Goal: Go to known website: Go to known website

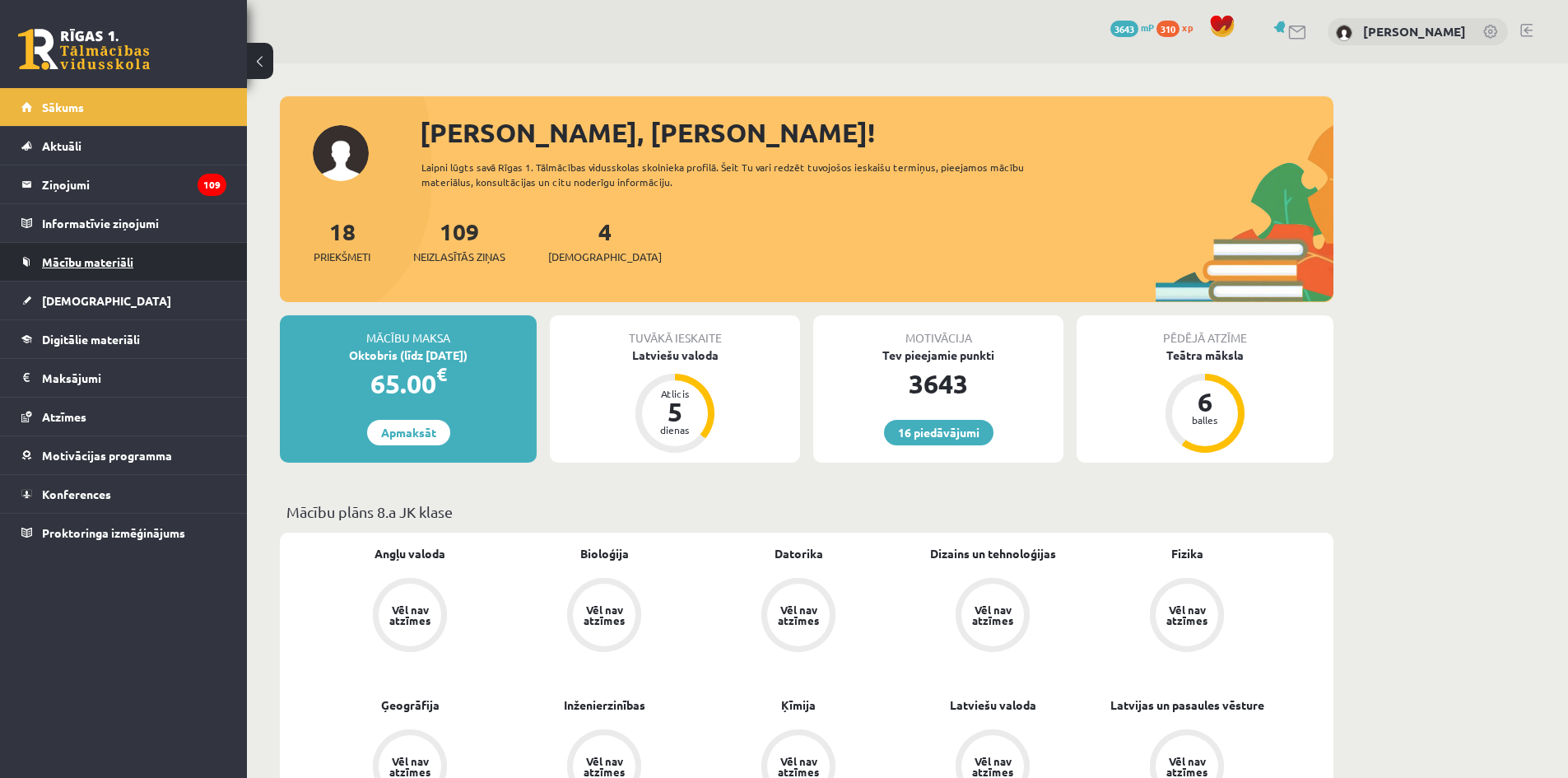
click at [156, 271] on link "Mācību materiāli" at bounding box center [124, 261] width 205 height 38
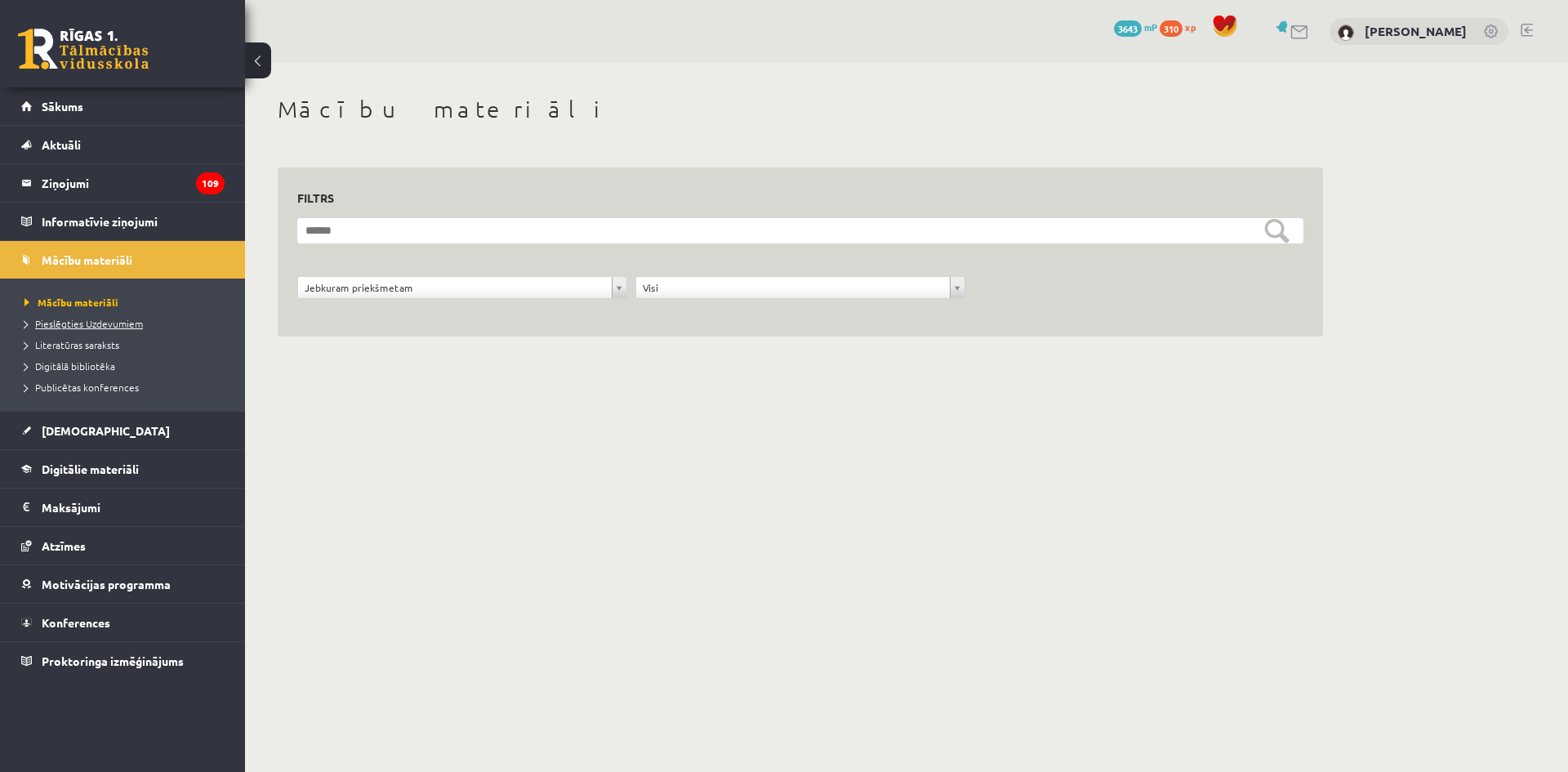
click at [64, 322] on span "Pieslēgties Uzdevumiem" at bounding box center [84, 323] width 118 height 13
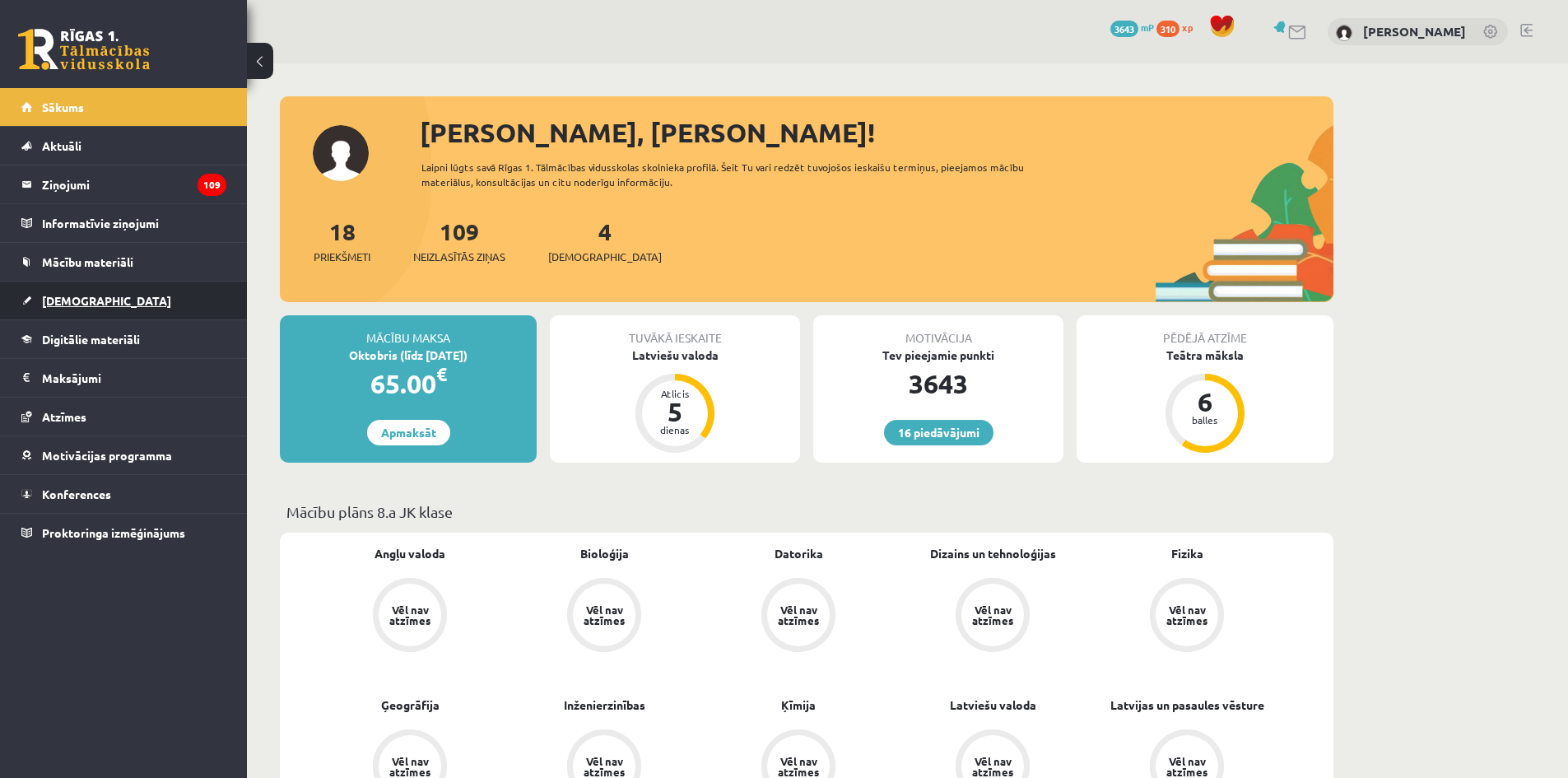
click at [110, 305] on link "[DEMOGRAPHIC_DATA]" at bounding box center [124, 301] width 205 height 38
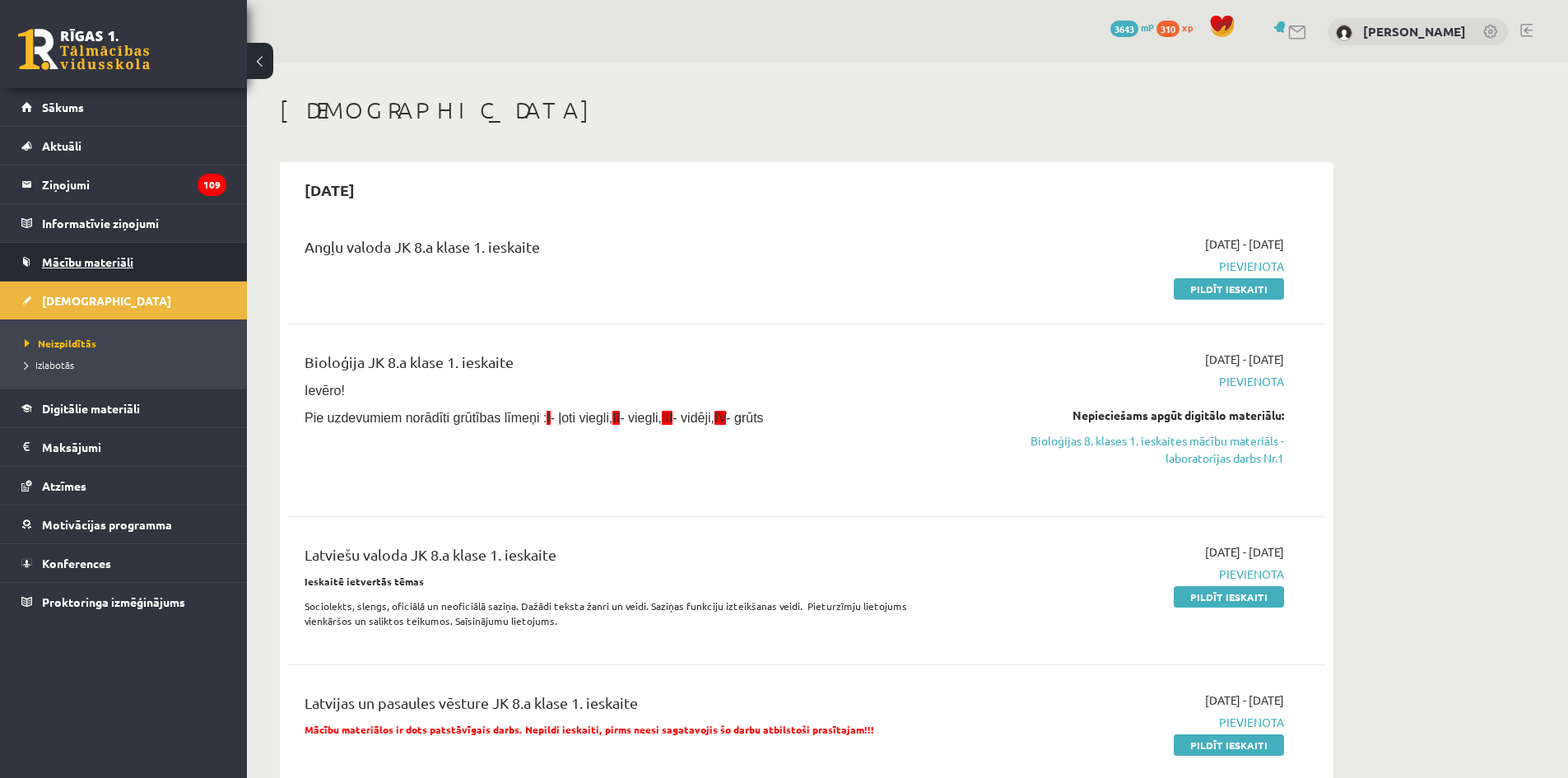
click at [95, 257] on span "Mācību materiāli" at bounding box center [87, 261] width 92 height 15
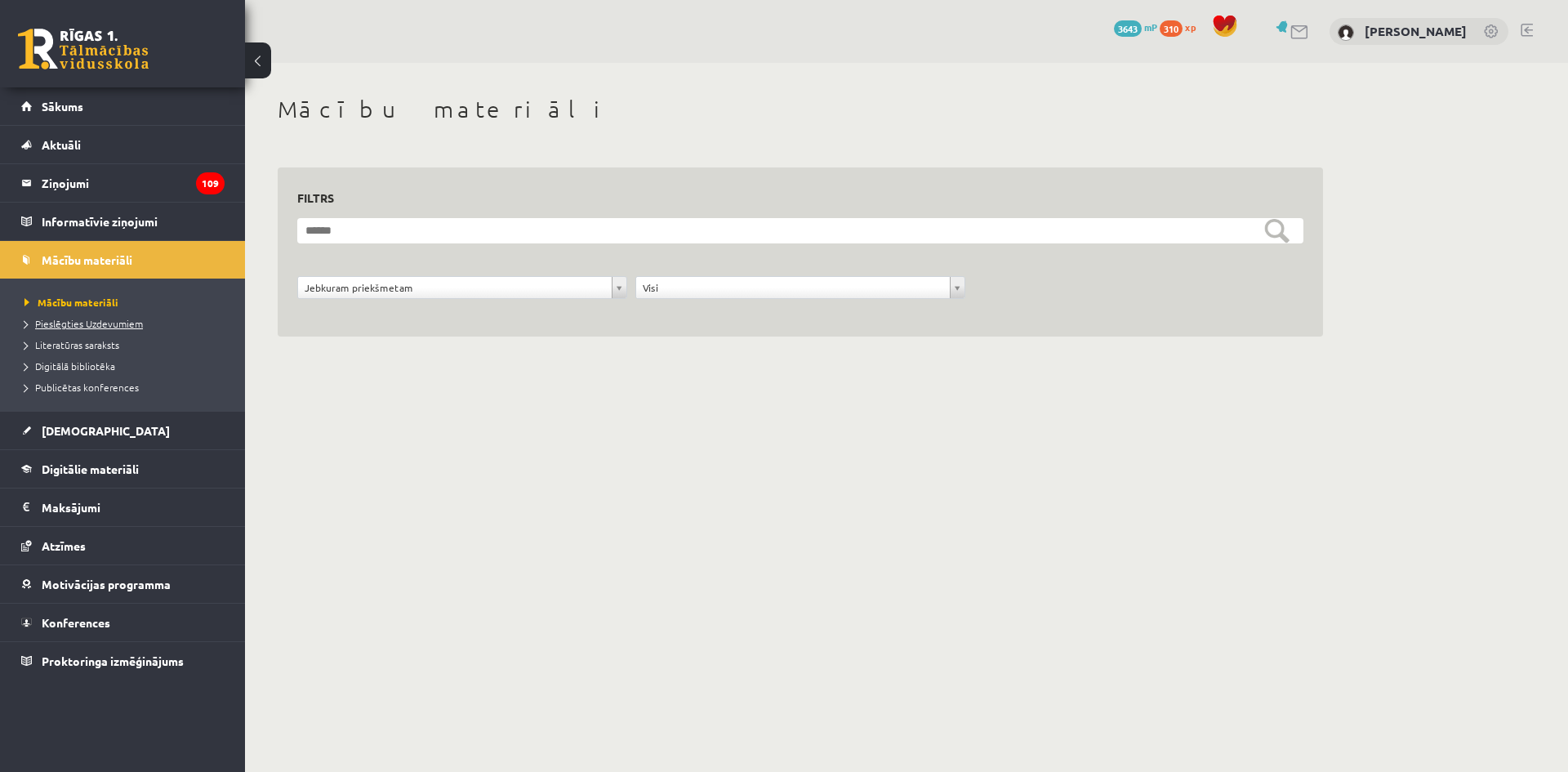
click at [86, 325] on span "Pieslēgties Uzdevumiem" at bounding box center [84, 323] width 118 height 13
